Goal: Task Accomplishment & Management: Use online tool/utility

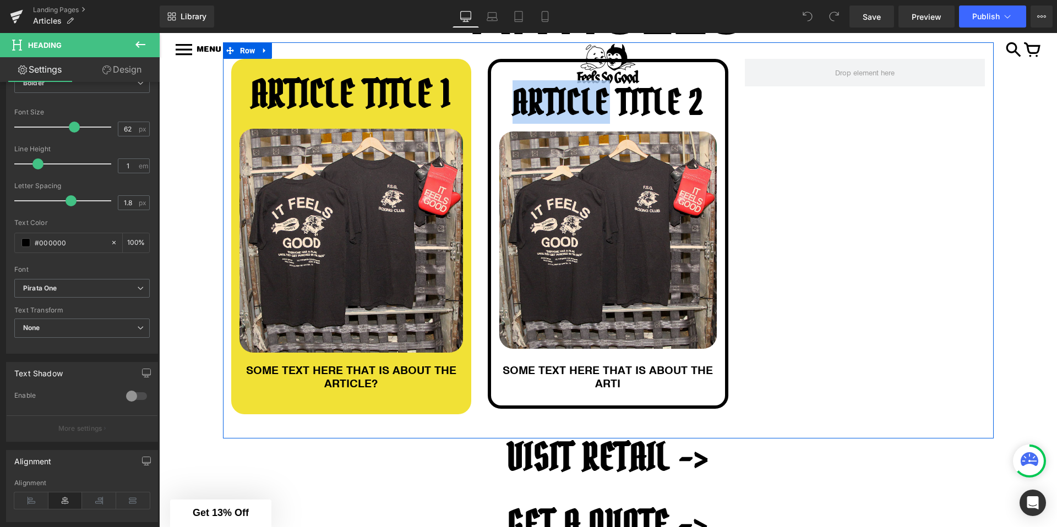
scroll to position [117, 0]
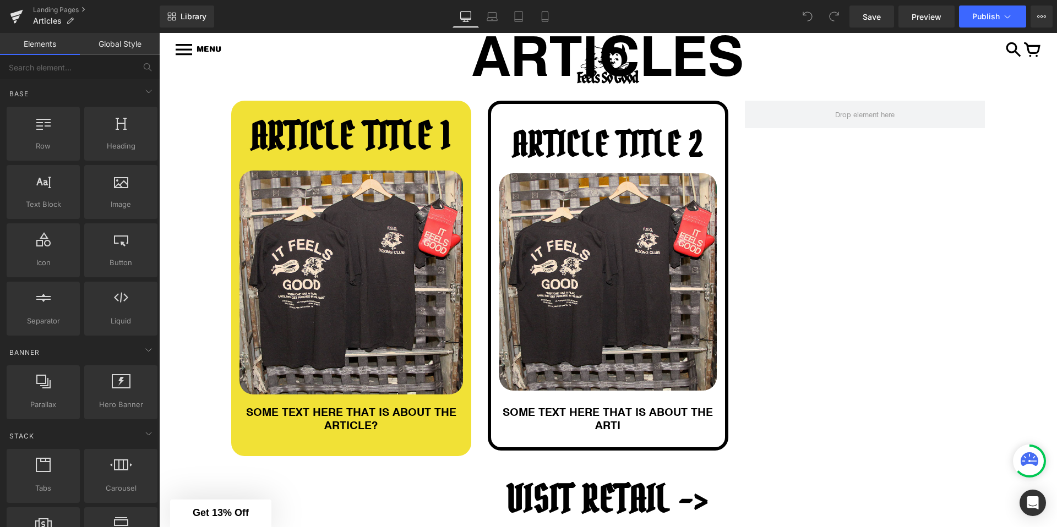
scroll to position [184, 0]
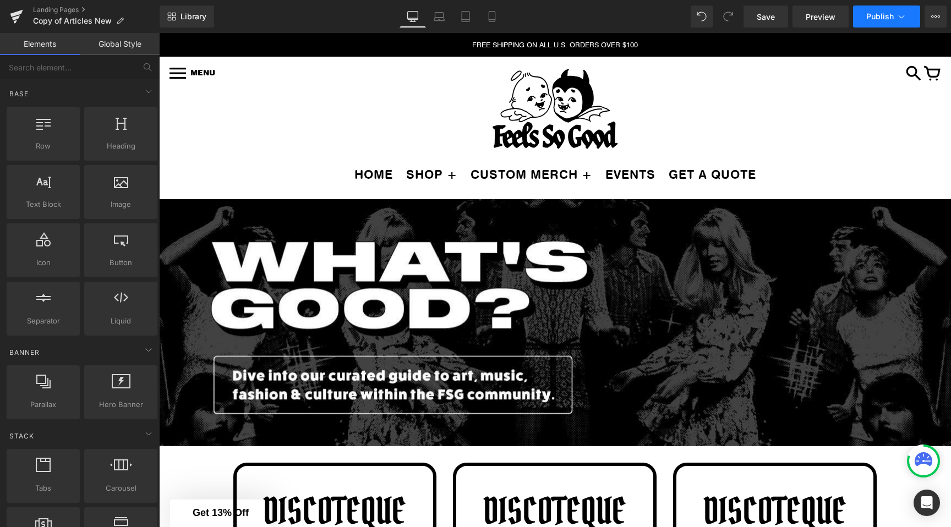
click at [892, 8] on button "Publish" at bounding box center [886, 17] width 67 height 22
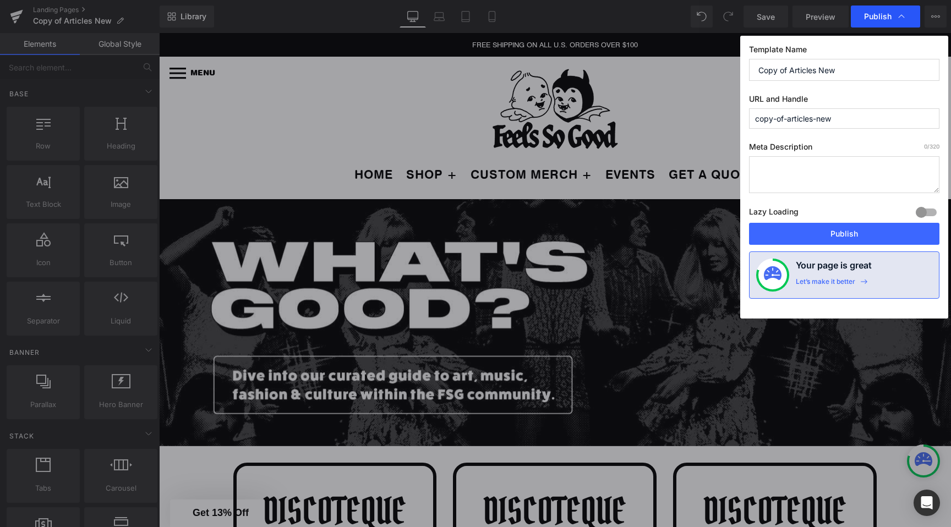
click at [892, 15] on span "Publish" at bounding box center [885, 16] width 43 height 11
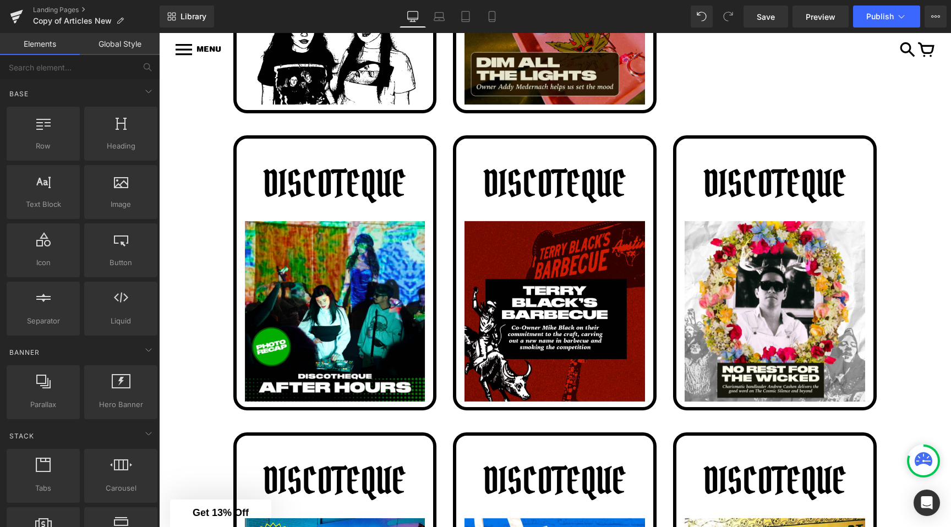
scroll to position [652, 0]
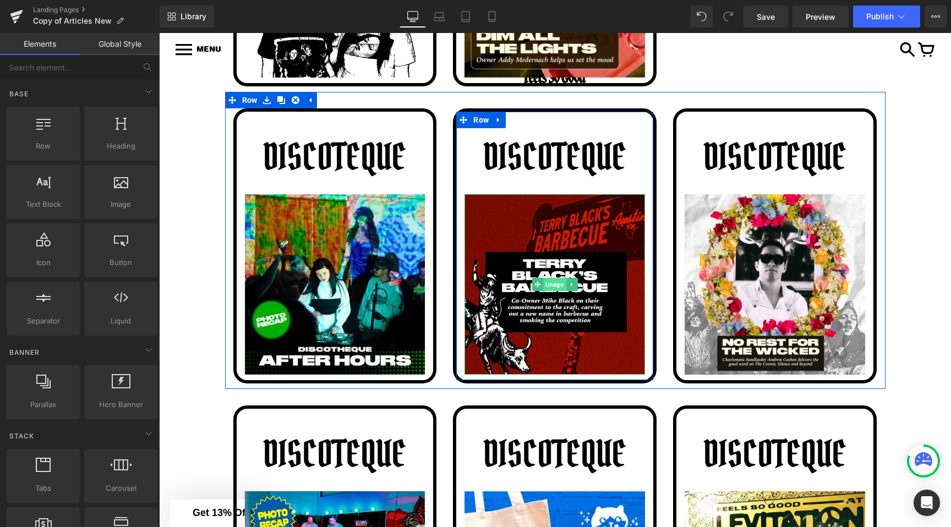
click at [548, 286] on span "Image" at bounding box center [555, 284] width 23 height 13
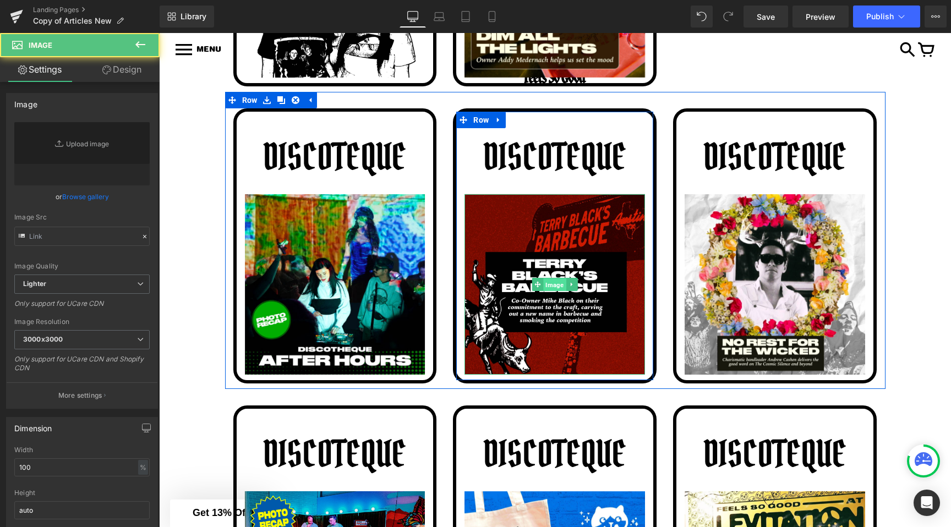
type input "https://ucarecdn.com/58d6a146-4cfd-48a3-81ad-60d05214e556/-/format/auto/-/previ…"
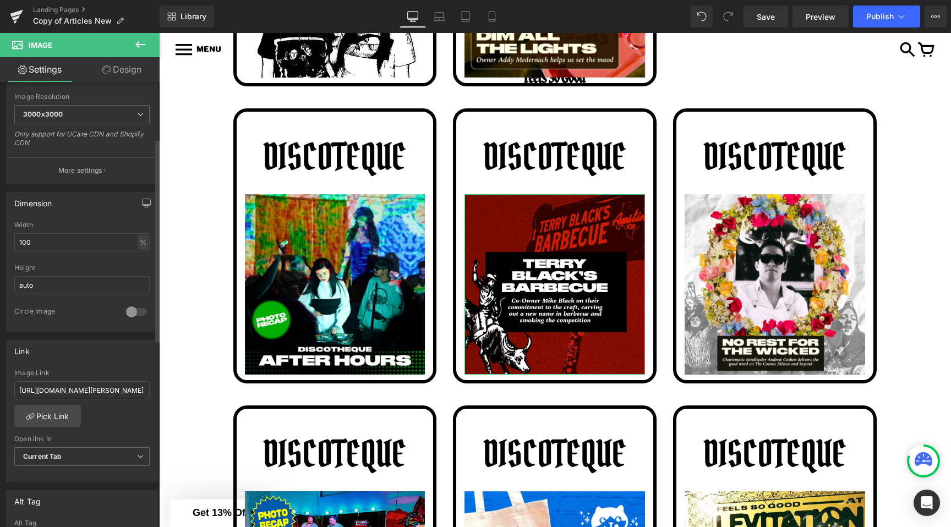
scroll to position [0, 0]
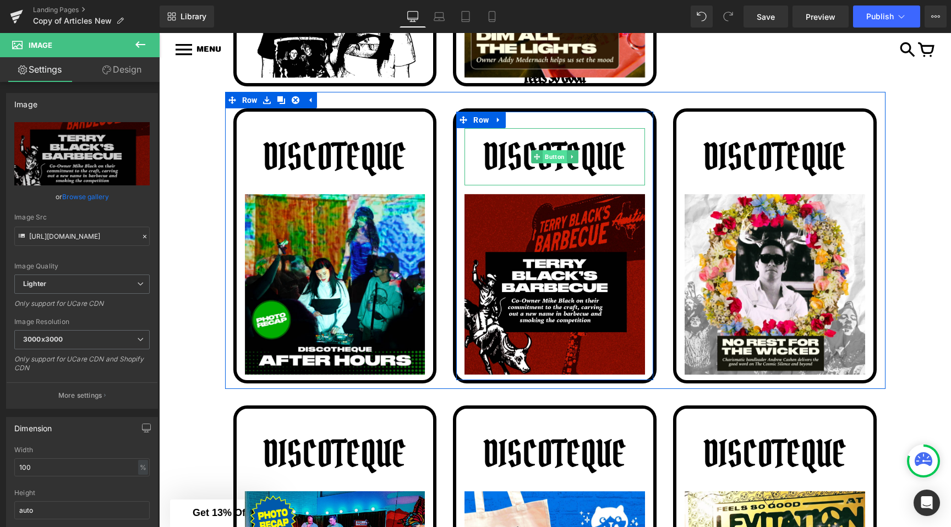
click at [549, 152] on span "Button" at bounding box center [555, 156] width 24 height 13
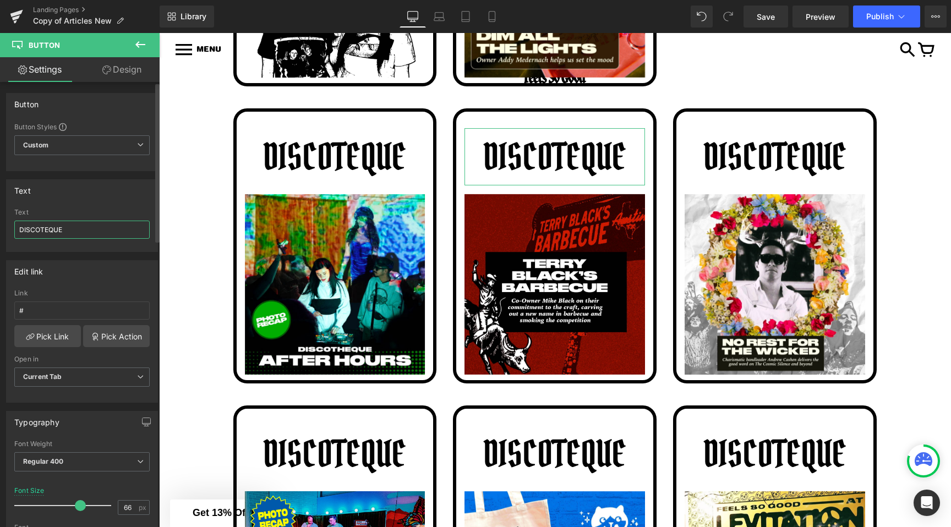
click at [59, 230] on input "DISCOTEQUE" at bounding box center [81, 230] width 135 height 18
type input "Terry blacks"
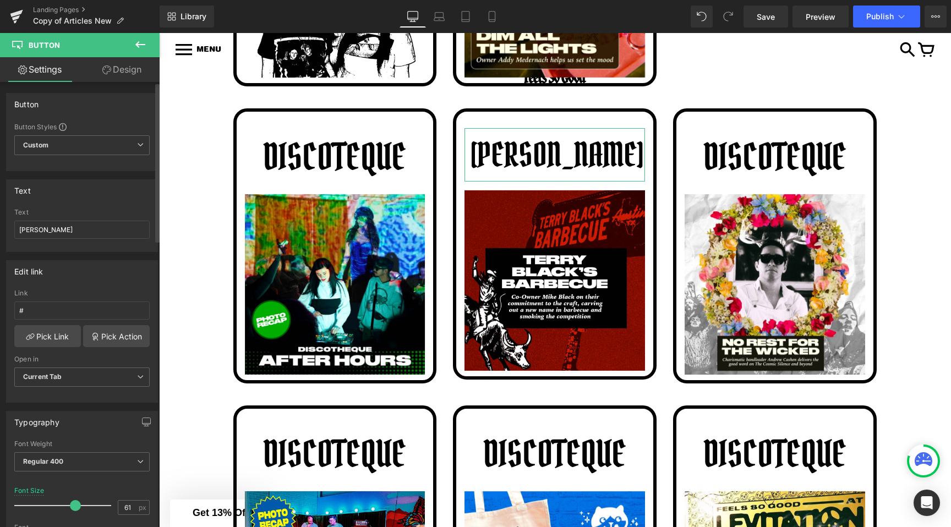
type input "62"
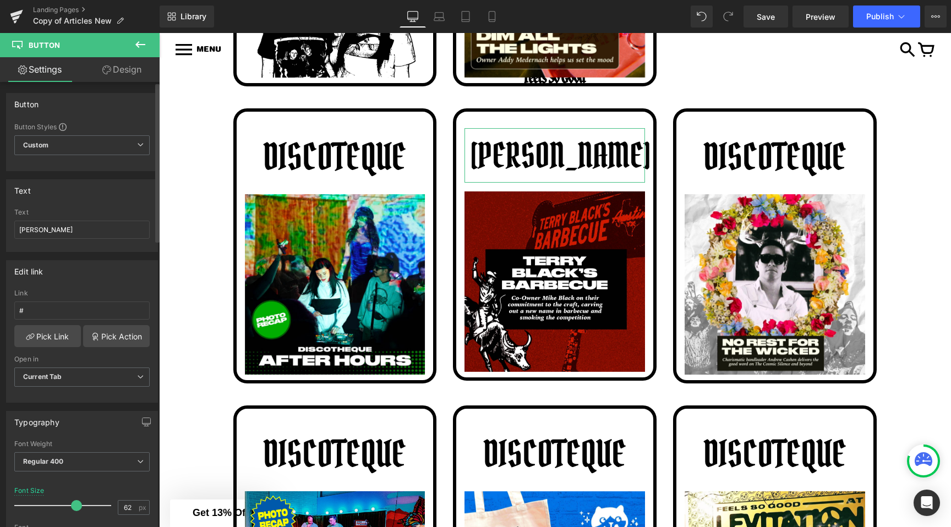
click at [75, 506] on span at bounding box center [76, 505] width 11 height 11
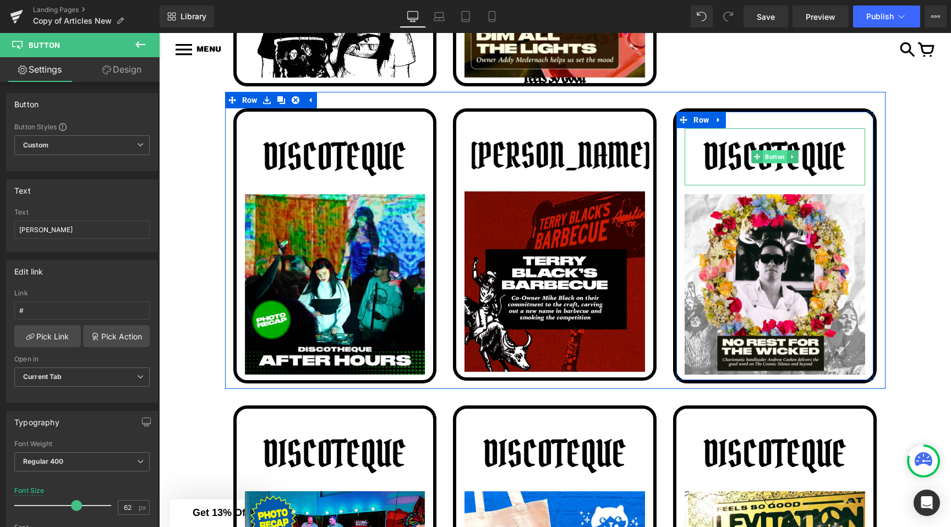
click at [778, 155] on span "Button" at bounding box center [776, 156] width 24 height 13
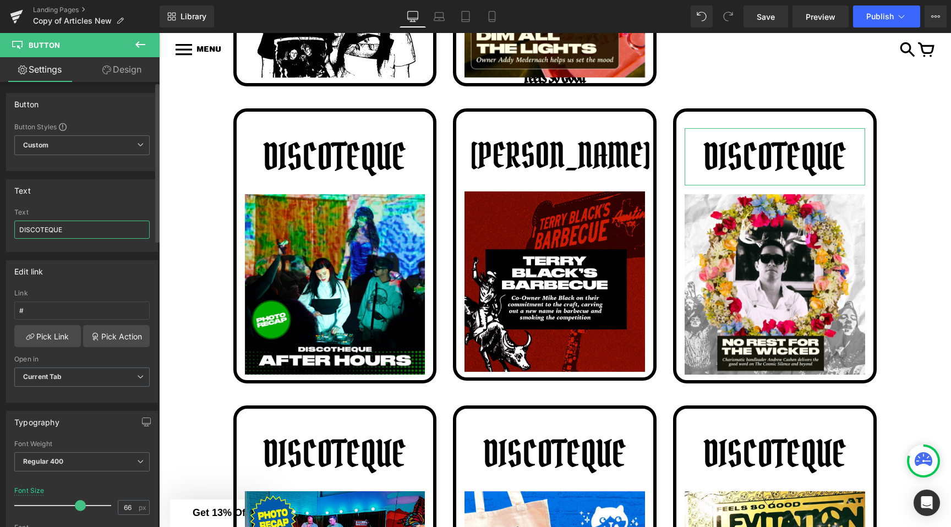
click at [45, 222] on input "DISCOTEQUE" at bounding box center [81, 230] width 135 height 18
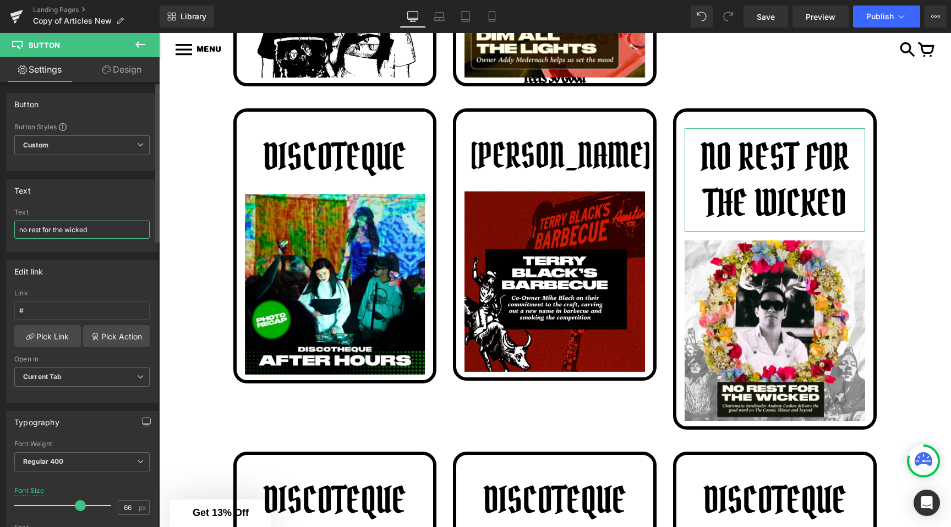
type input "no rest for the wicked"
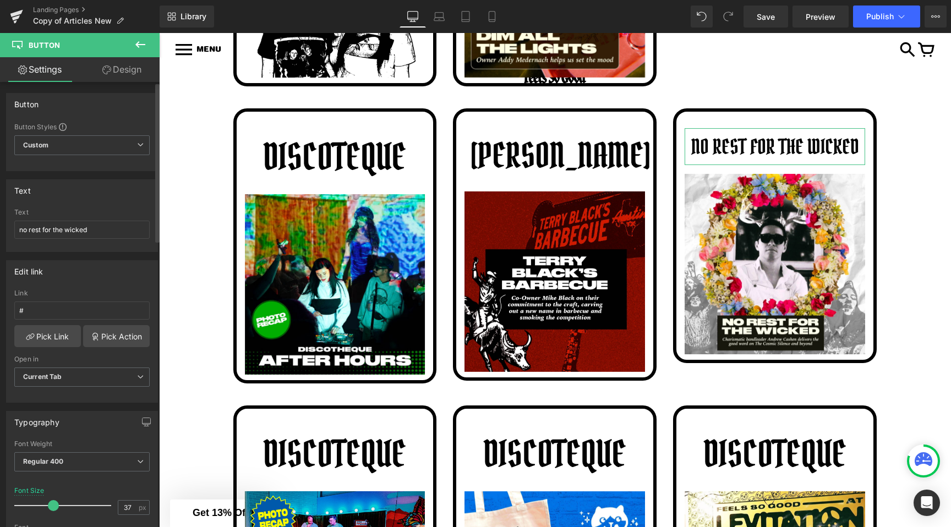
drag, startPoint x: 74, startPoint y: 504, endPoint x: 48, endPoint y: 507, distance: 25.5
click at [48, 507] on span at bounding box center [53, 505] width 11 height 11
type input "38"
click at [50, 507] on span at bounding box center [54, 505] width 11 height 11
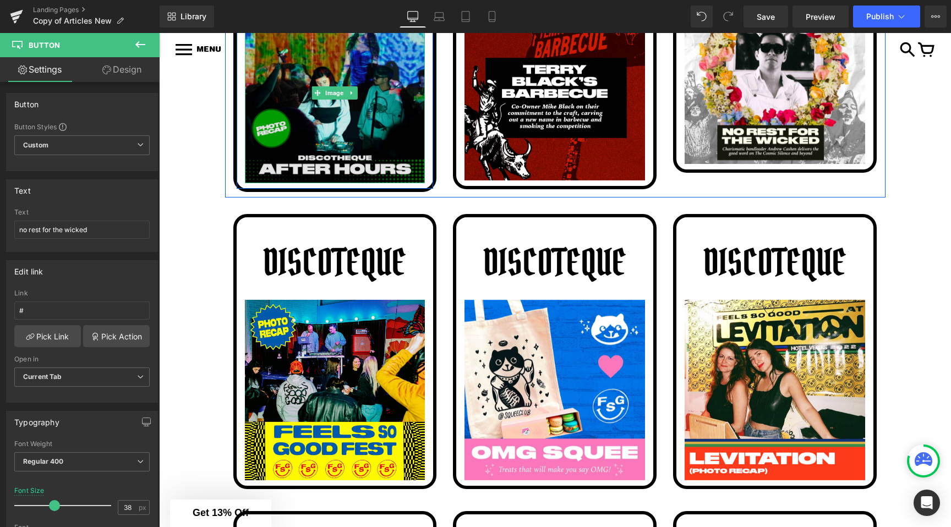
scroll to position [846, 0]
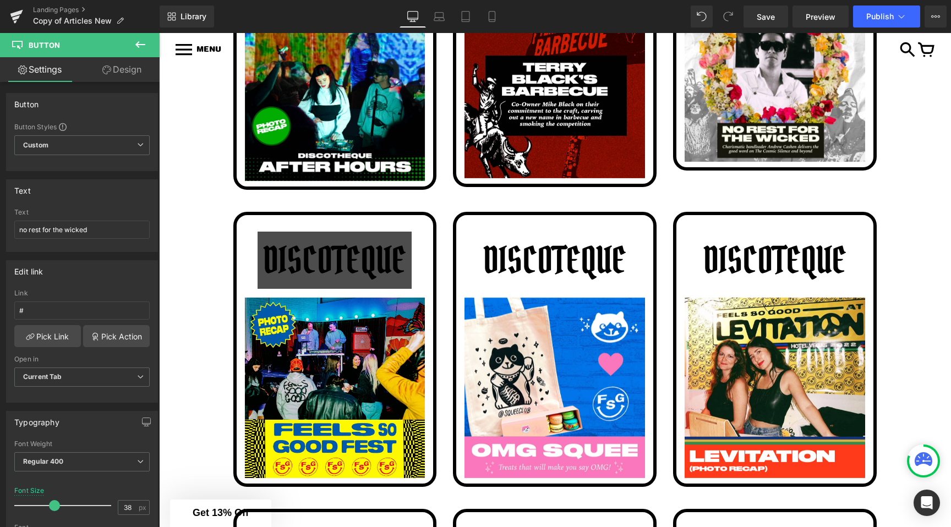
click at [334, 261] on div "DISCOTEQUE Button" at bounding box center [335, 260] width 181 height 57
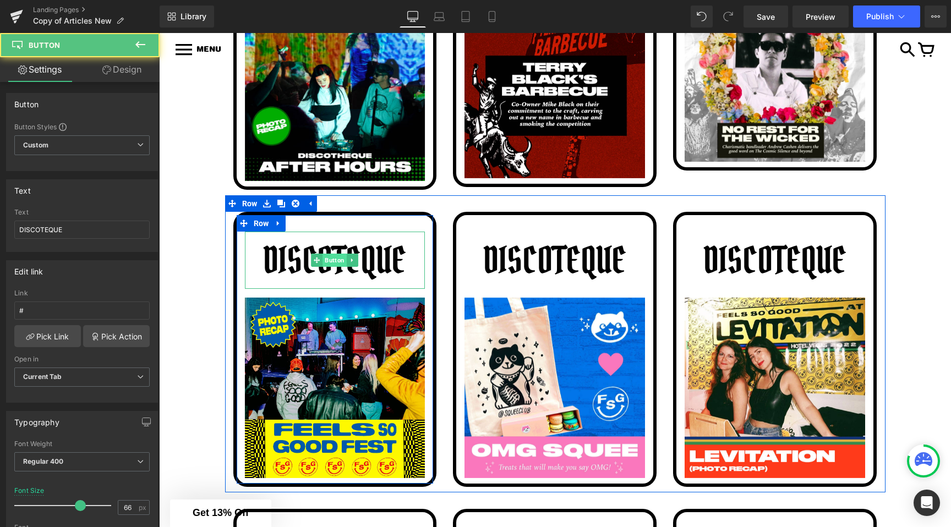
click at [329, 266] on span "Button" at bounding box center [335, 260] width 24 height 13
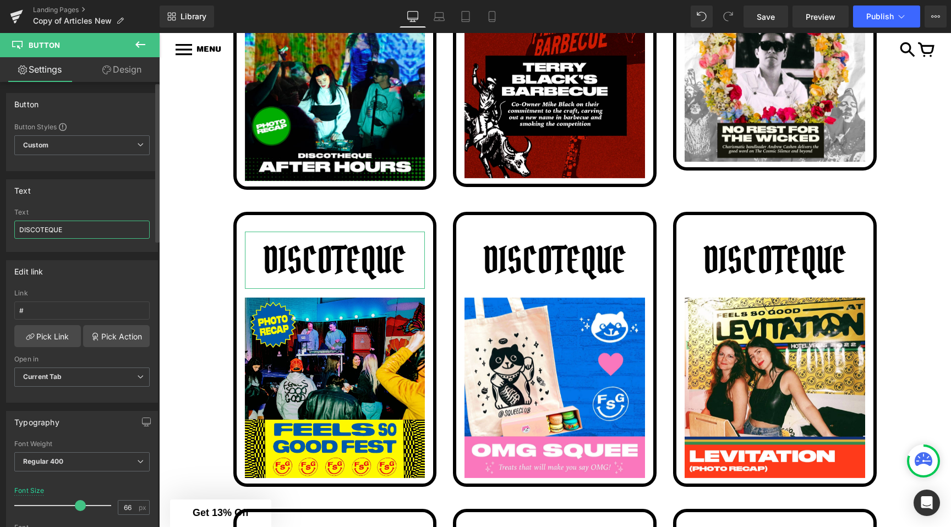
click at [47, 234] on input "DISCOTEQUE" at bounding box center [81, 230] width 135 height 18
type input "FSG FSEST"
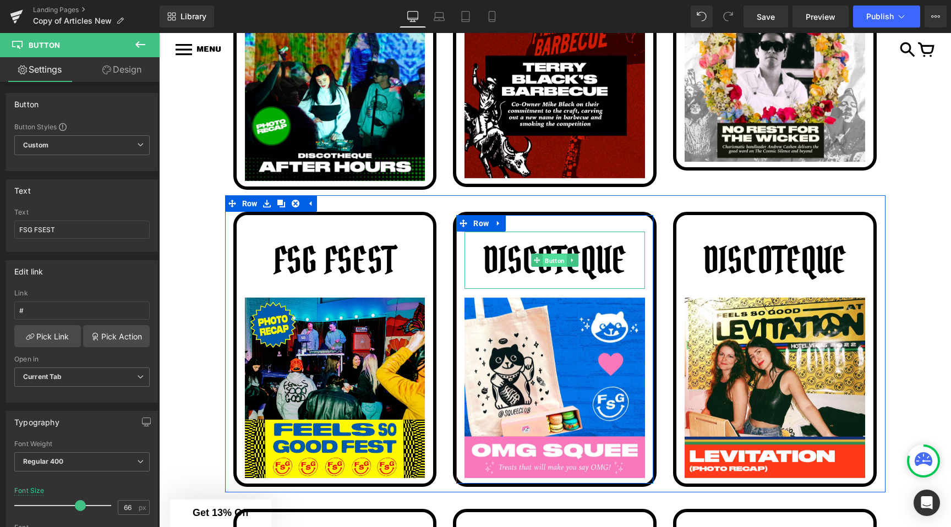
click at [549, 263] on span "Button" at bounding box center [555, 260] width 24 height 13
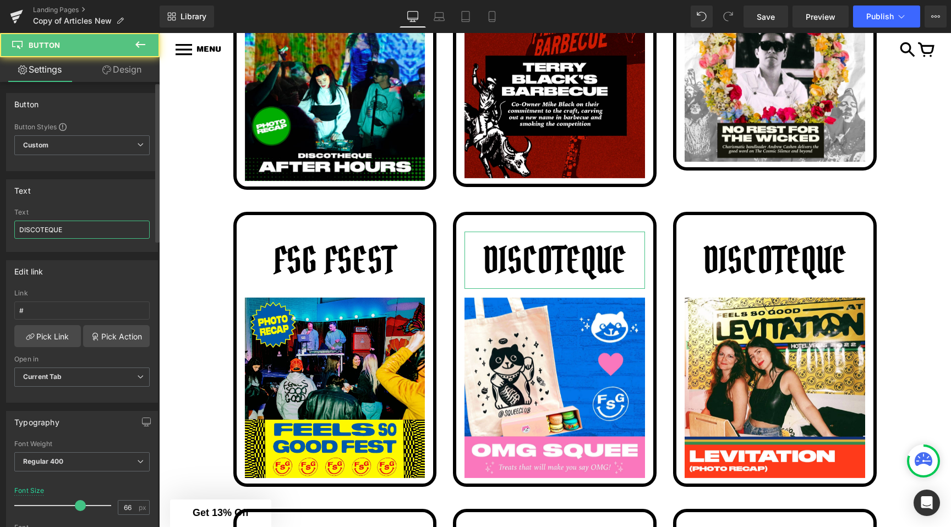
click at [68, 236] on input "DISCOTEQUE" at bounding box center [81, 230] width 135 height 18
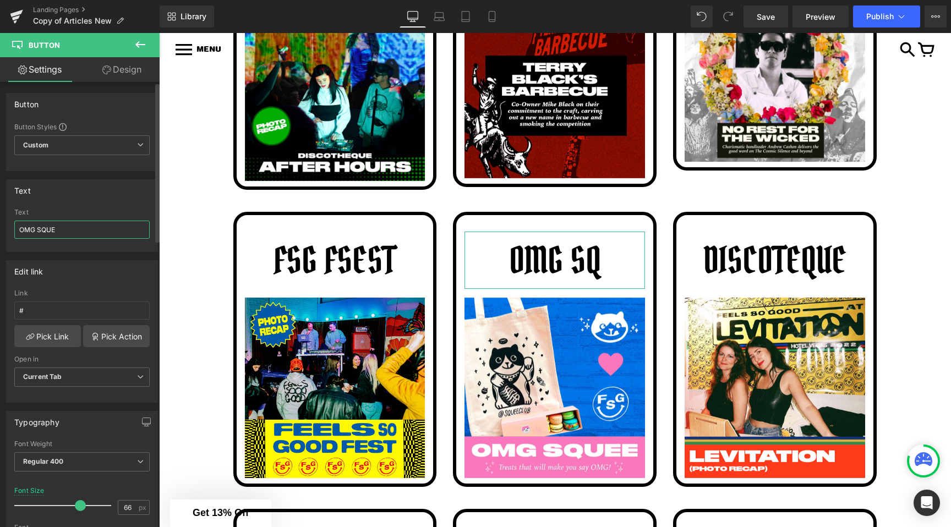
type input "OMG SQUEE"
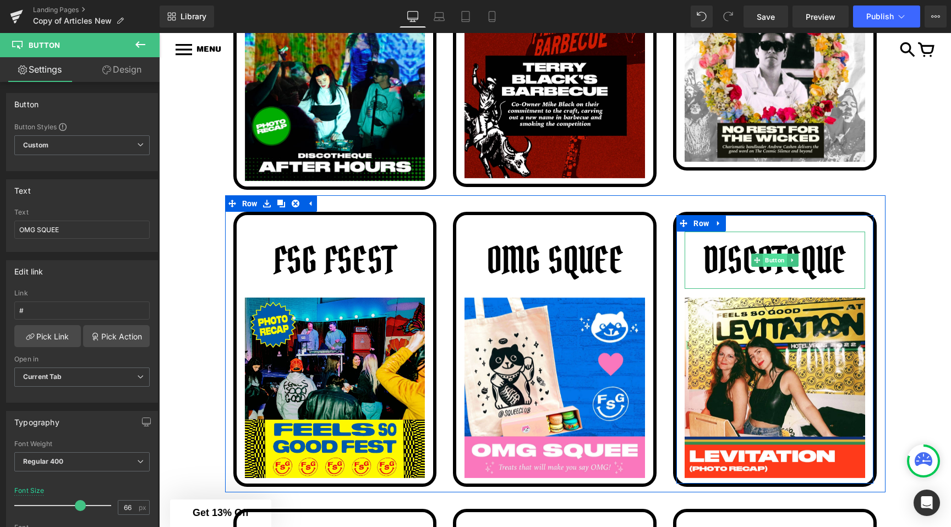
click at [771, 266] on span "Button" at bounding box center [776, 260] width 24 height 13
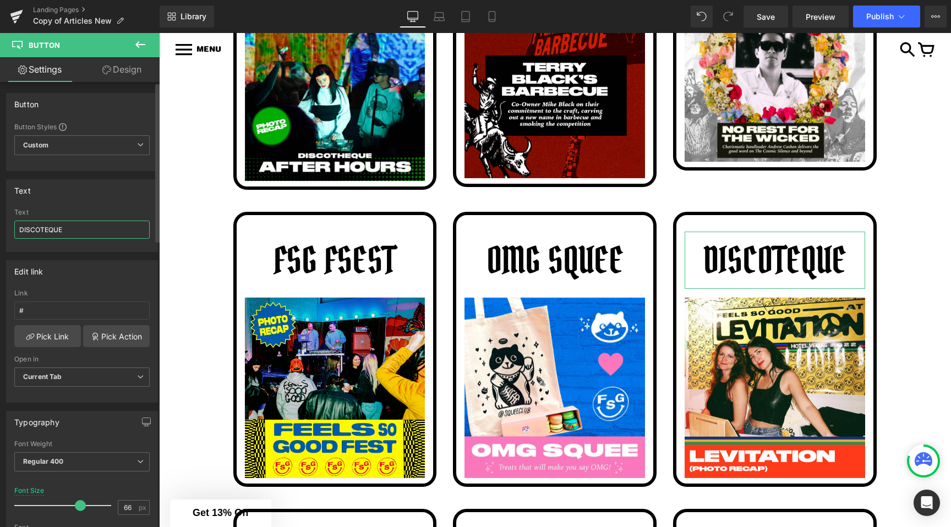
click at [50, 236] on input "DISCOTEQUE" at bounding box center [81, 230] width 135 height 18
type input "LEVITATION"
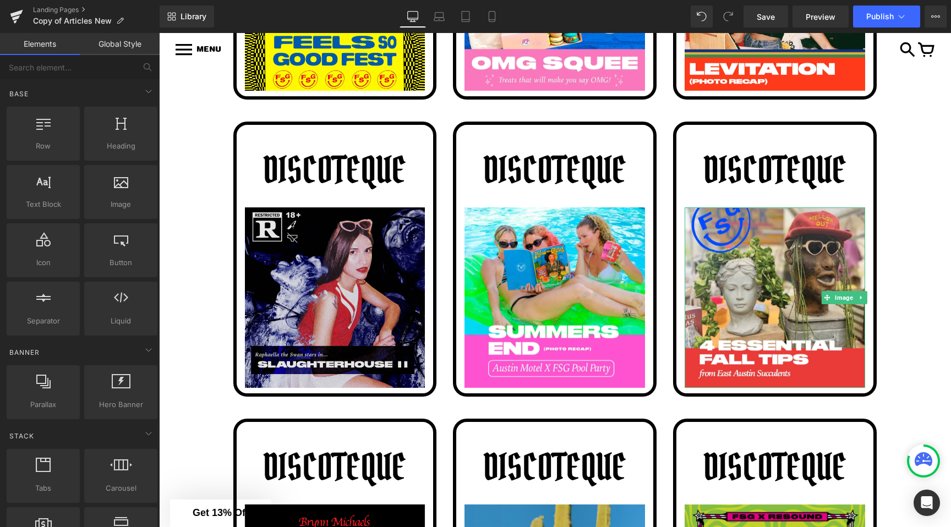
scroll to position [1220, 0]
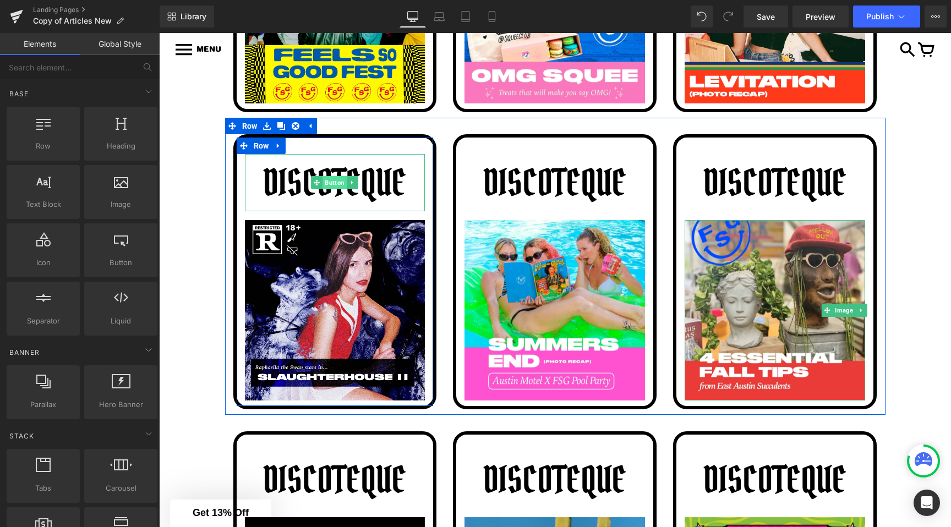
click at [323, 189] on span "Button" at bounding box center [335, 182] width 24 height 13
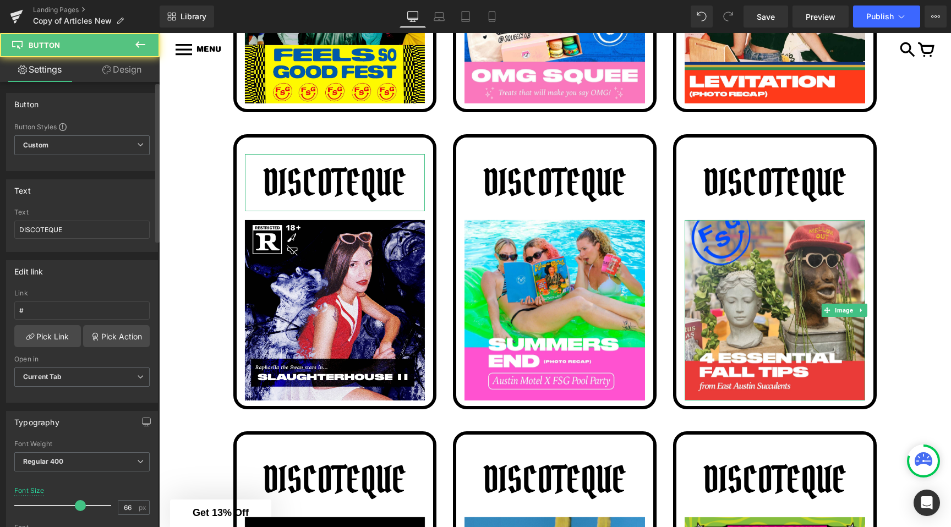
click at [52, 247] on div at bounding box center [81, 247] width 135 height 7
click at [70, 226] on input "DISCOTEQUE" at bounding box center [81, 230] width 135 height 18
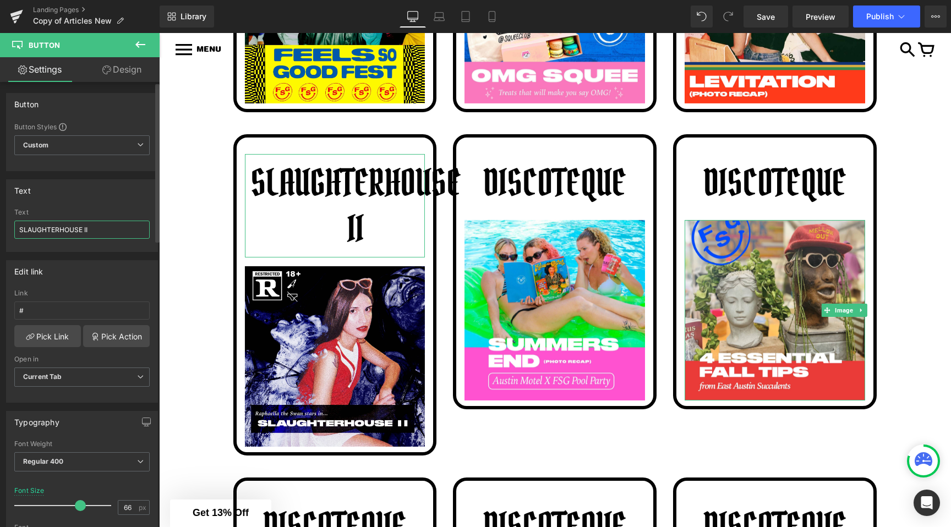
type input "SLAUGHTERHOUSE II"
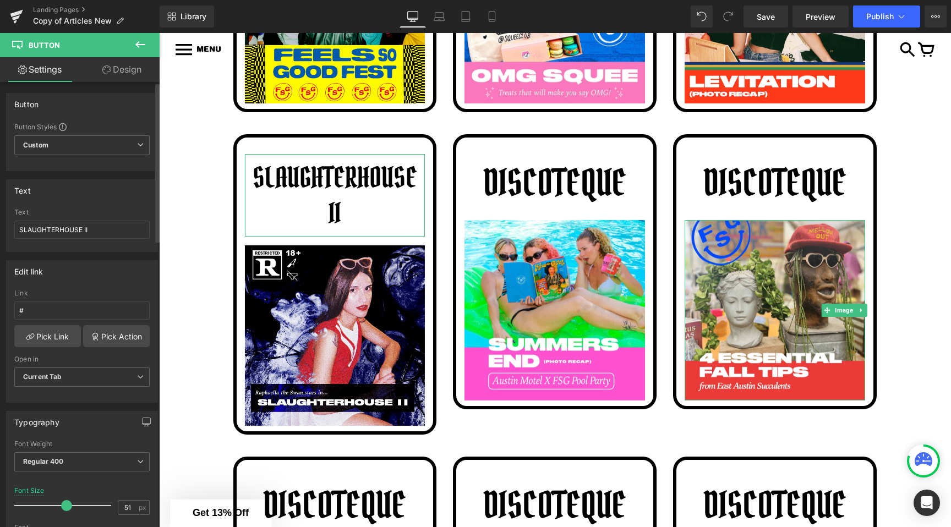
type input "50"
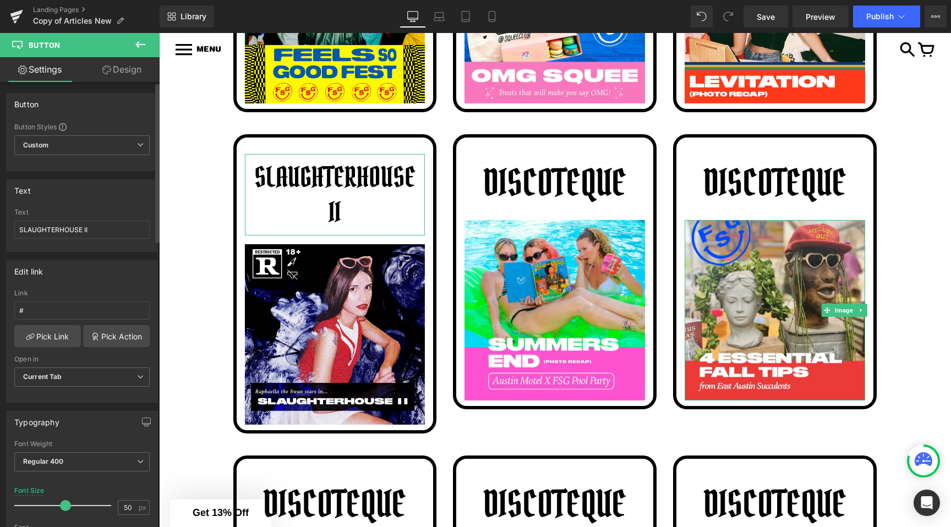
drag, startPoint x: 77, startPoint y: 503, endPoint x: 63, endPoint y: 503, distance: 13.8
click at [63, 503] on span at bounding box center [65, 505] width 11 height 11
click at [201, 283] on div "Image DISCOTEQUE Button Image Row DISCOTEQUE Button Image Row DISCOTEQUE Button…" at bounding box center [555, 228] width 792 height 2498
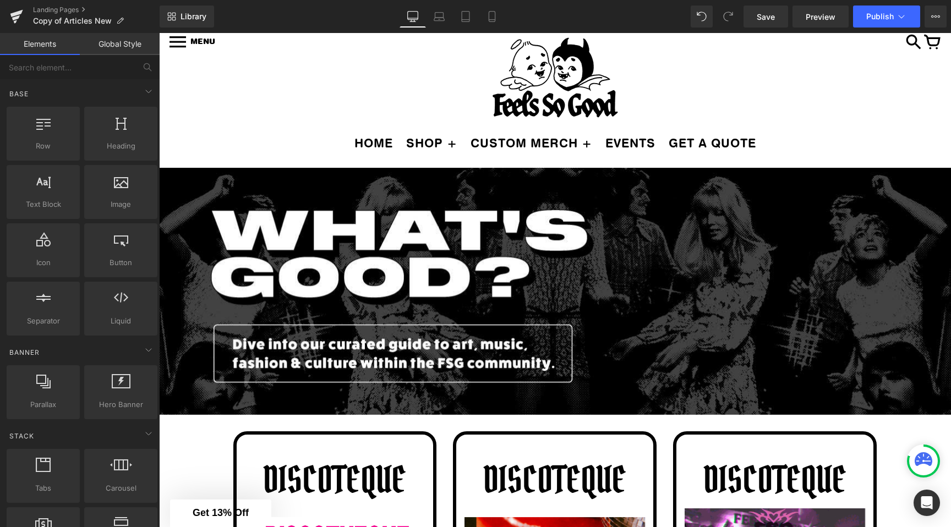
scroll to position [9, 0]
